Goal: Information Seeking & Learning: Learn about a topic

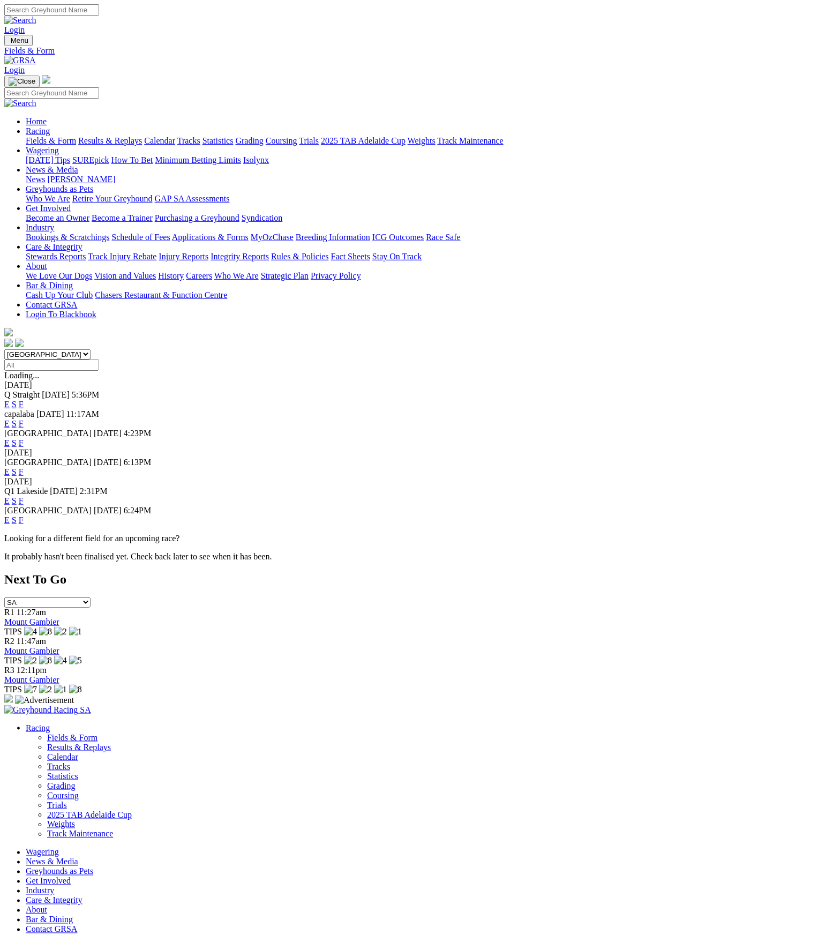
click at [37, 278] on body "Login Menu Fields & Form Login Home Racing Fields & Form Results & Replays Cale…" at bounding box center [409, 910] width 810 height 1812
click at [17, 467] on link "S" at bounding box center [14, 471] width 5 height 9
click at [10, 467] on link "E" at bounding box center [6, 471] width 5 height 9
click at [17, 467] on link "S" at bounding box center [14, 471] width 5 height 9
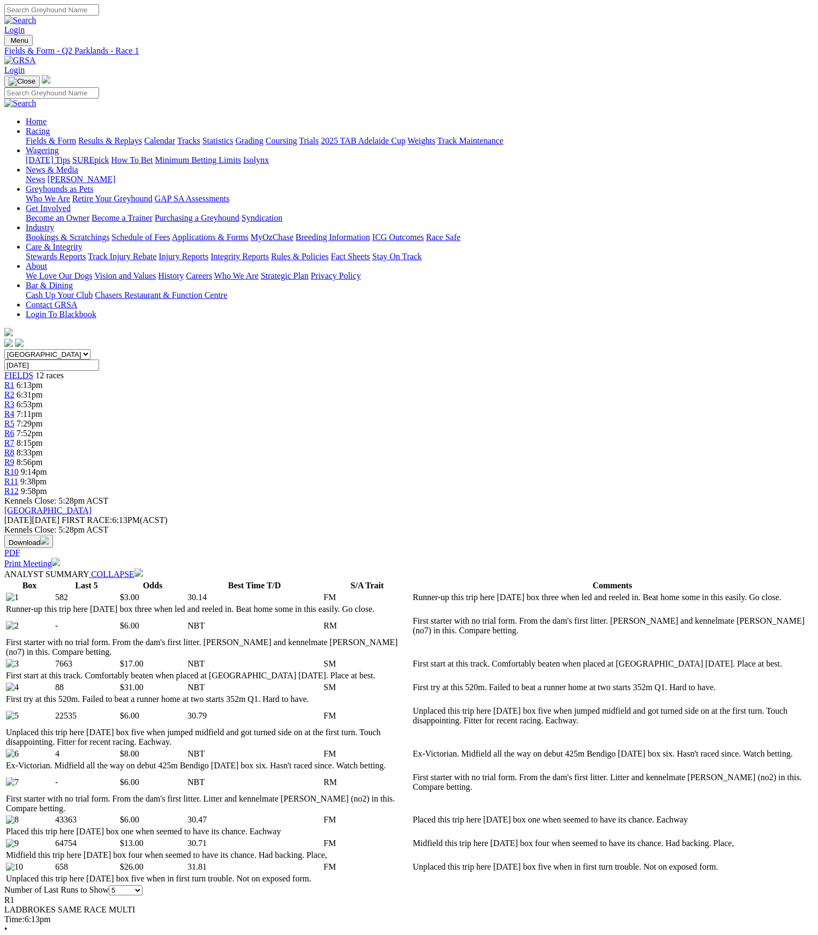
click at [118, 371] on div "FIELDS 12 races" at bounding box center [409, 376] width 810 height 10
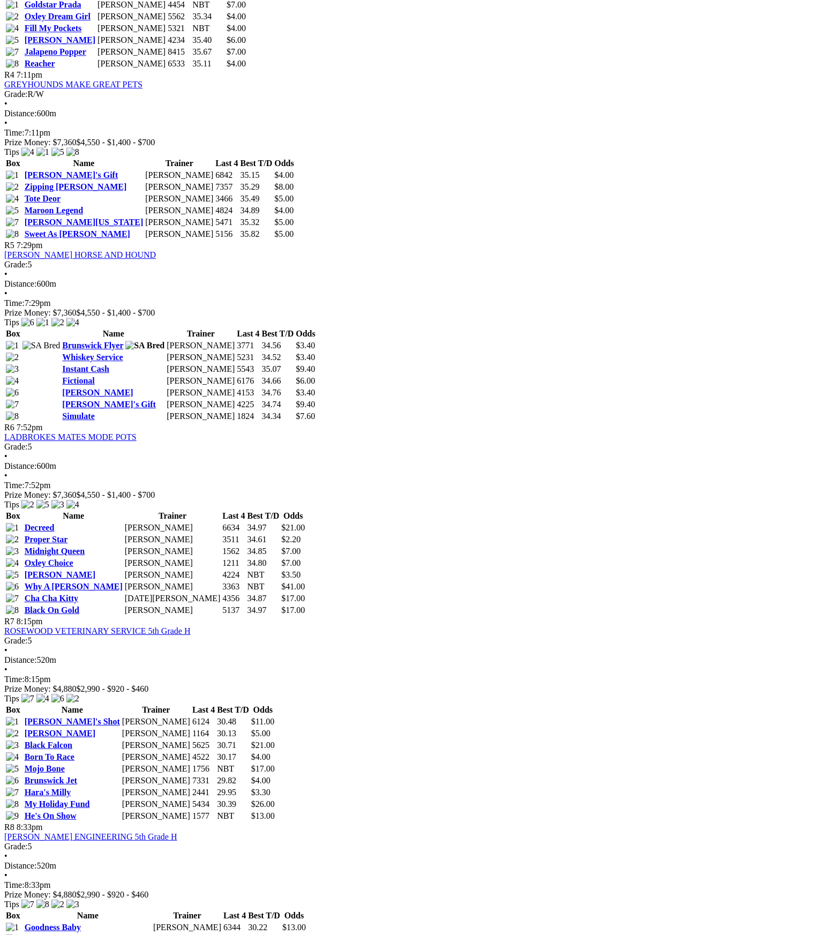
scroll to position [1151, 0]
